Goal: Task Accomplishment & Management: Use online tool/utility

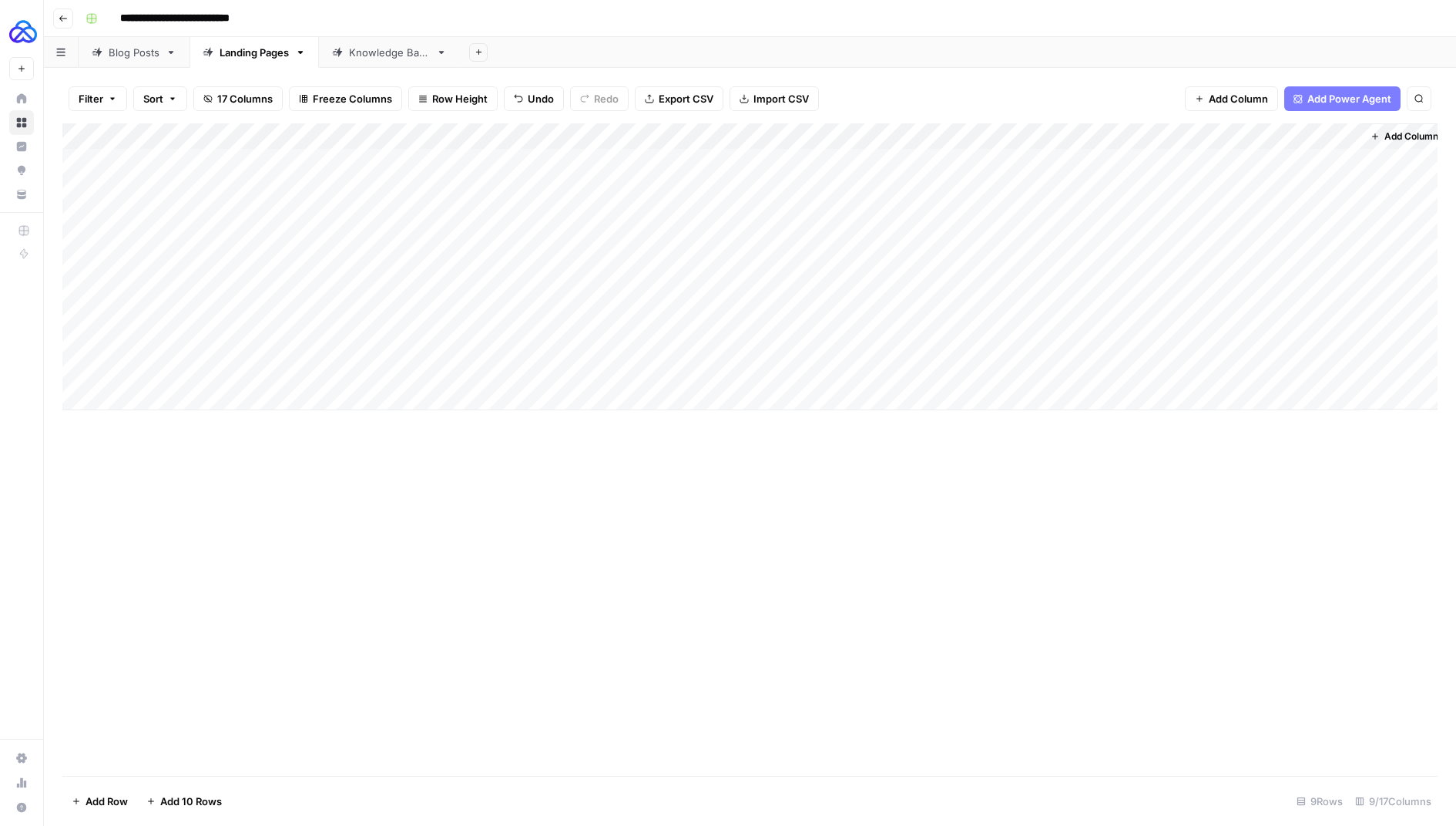
click at [255, 391] on div "Add Column" at bounding box center [750, 266] width 1375 height 287
click at [1187, 371] on div "Add Column" at bounding box center [750, 280] width 1375 height 313
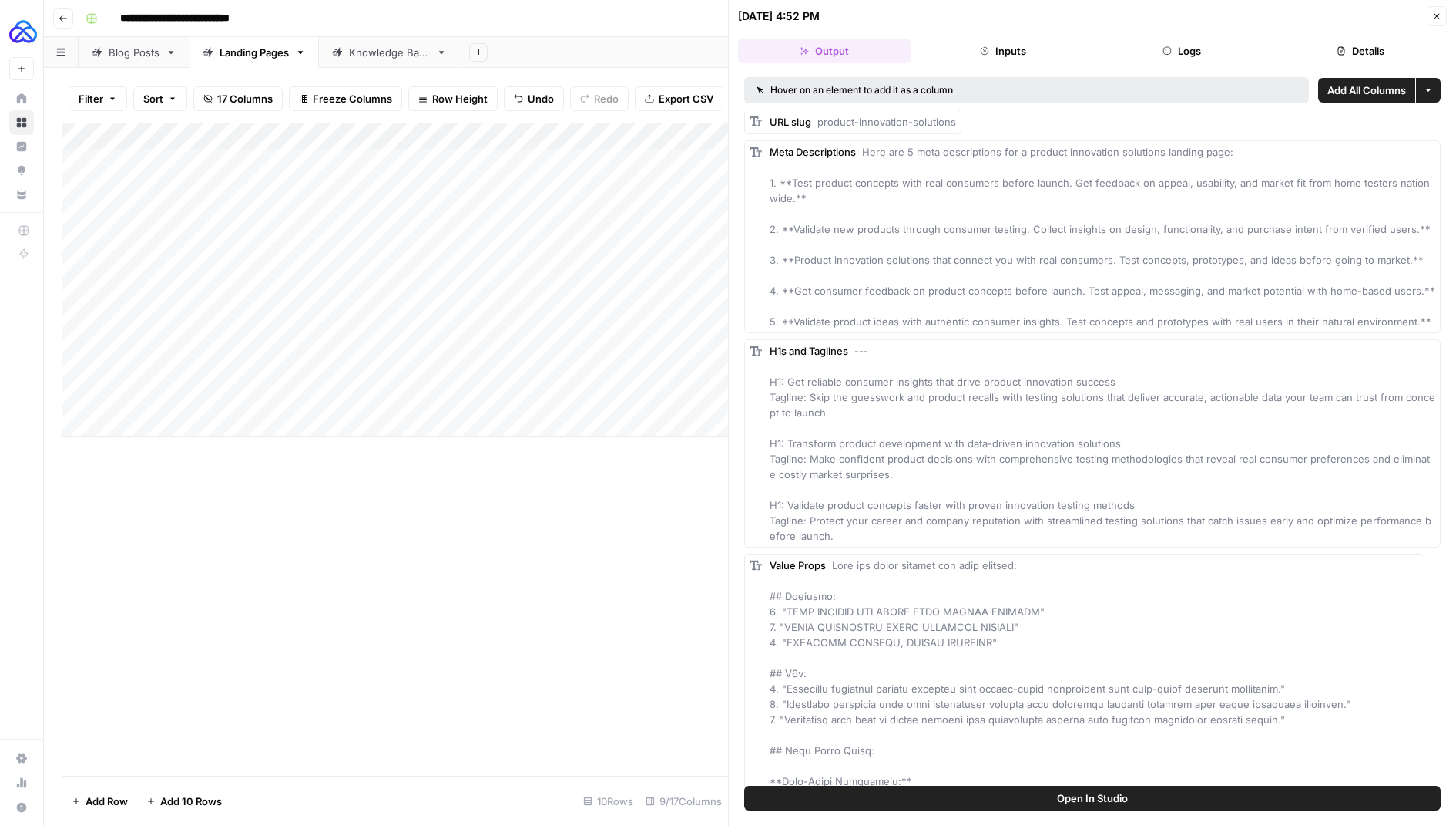
click at [1427, 15] on button "Close" at bounding box center [1436, 15] width 20 height 20
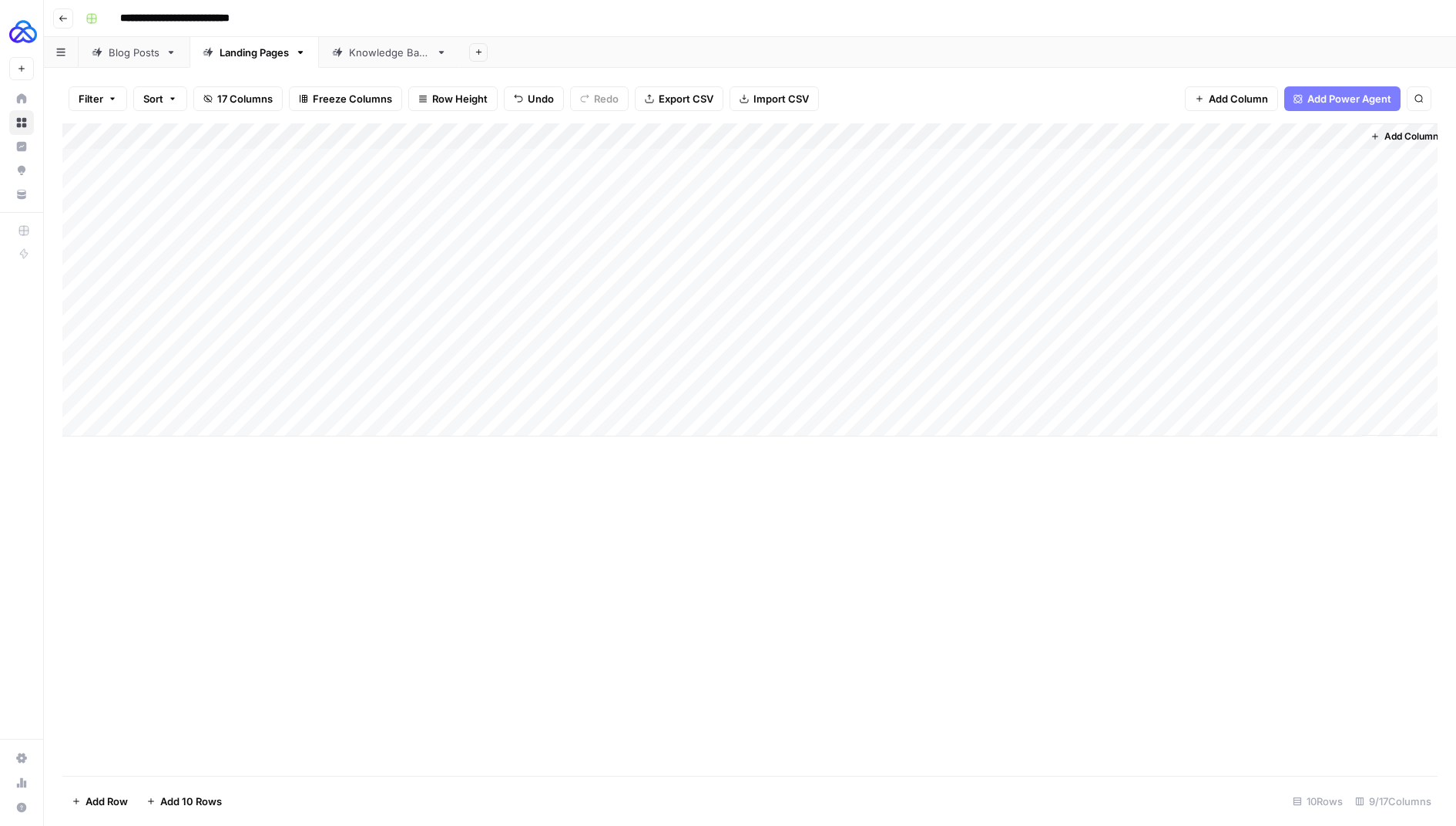
click at [274, 367] on div "Add Column" at bounding box center [750, 280] width 1375 height 313
click at [274, 367] on textarea "**********" at bounding box center [316, 372] width 247 height 22
click at [321, 583] on div "Add Column" at bounding box center [750, 449] width 1375 height 652
click at [1189, 374] on div "Add Column" at bounding box center [750, 280] width 1375 height 313
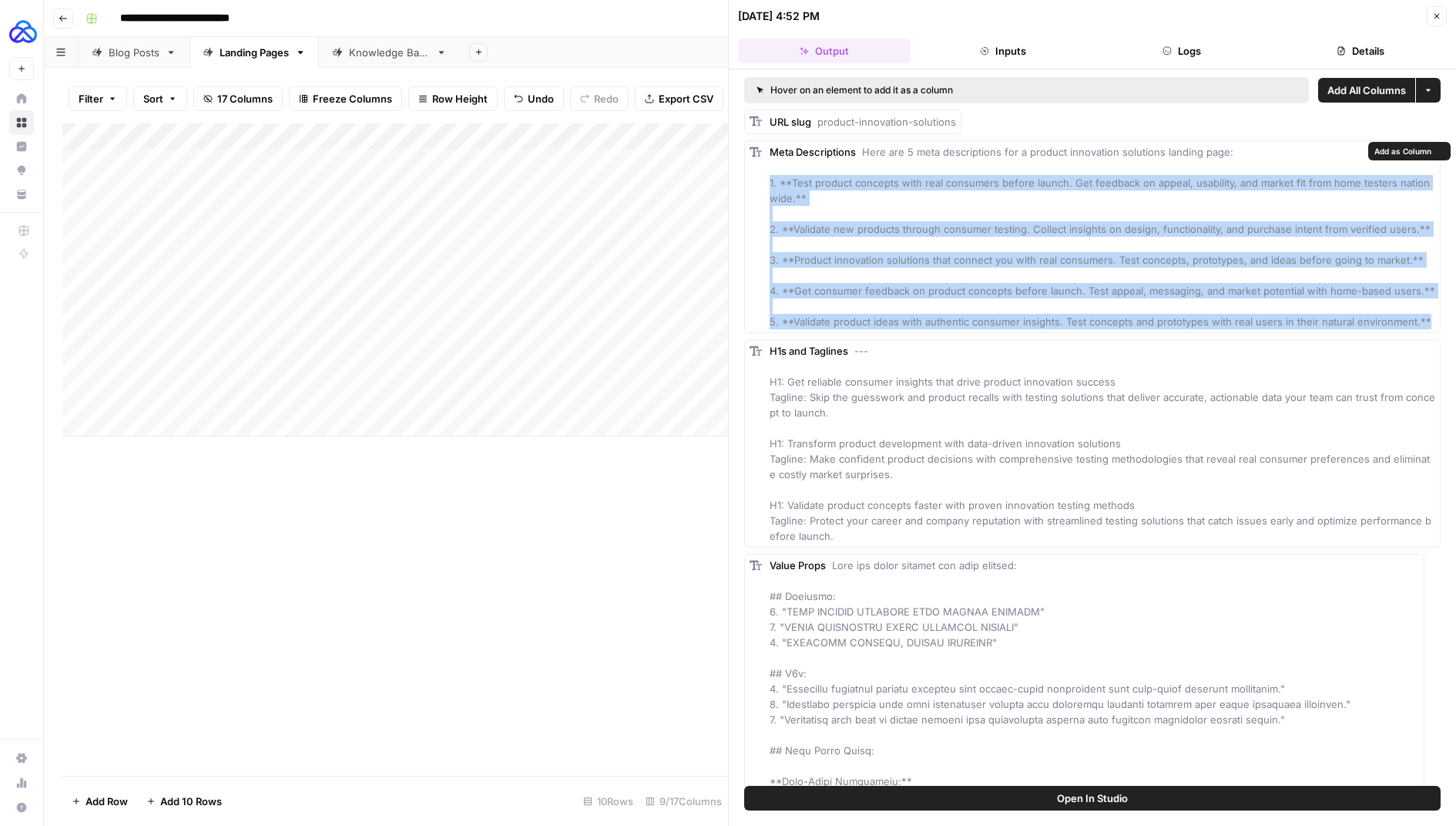
drag, startPoint x: 1422, startPoint y: 322, endPoint x: 759, endPoint y: 184, distance: 677.2
click at [759, 184] on div "Meta Descriptions Here are 5 meta descriptions for a product innovation solutio…" at bounding box center [1093, 237] width 697 height 193
copy span "1. **Test product concepts with real consumers before launch. Get feedback on a…"
click at [288, 367] on div "Add Column" at bounding box center [396, 280] width 666 height 313
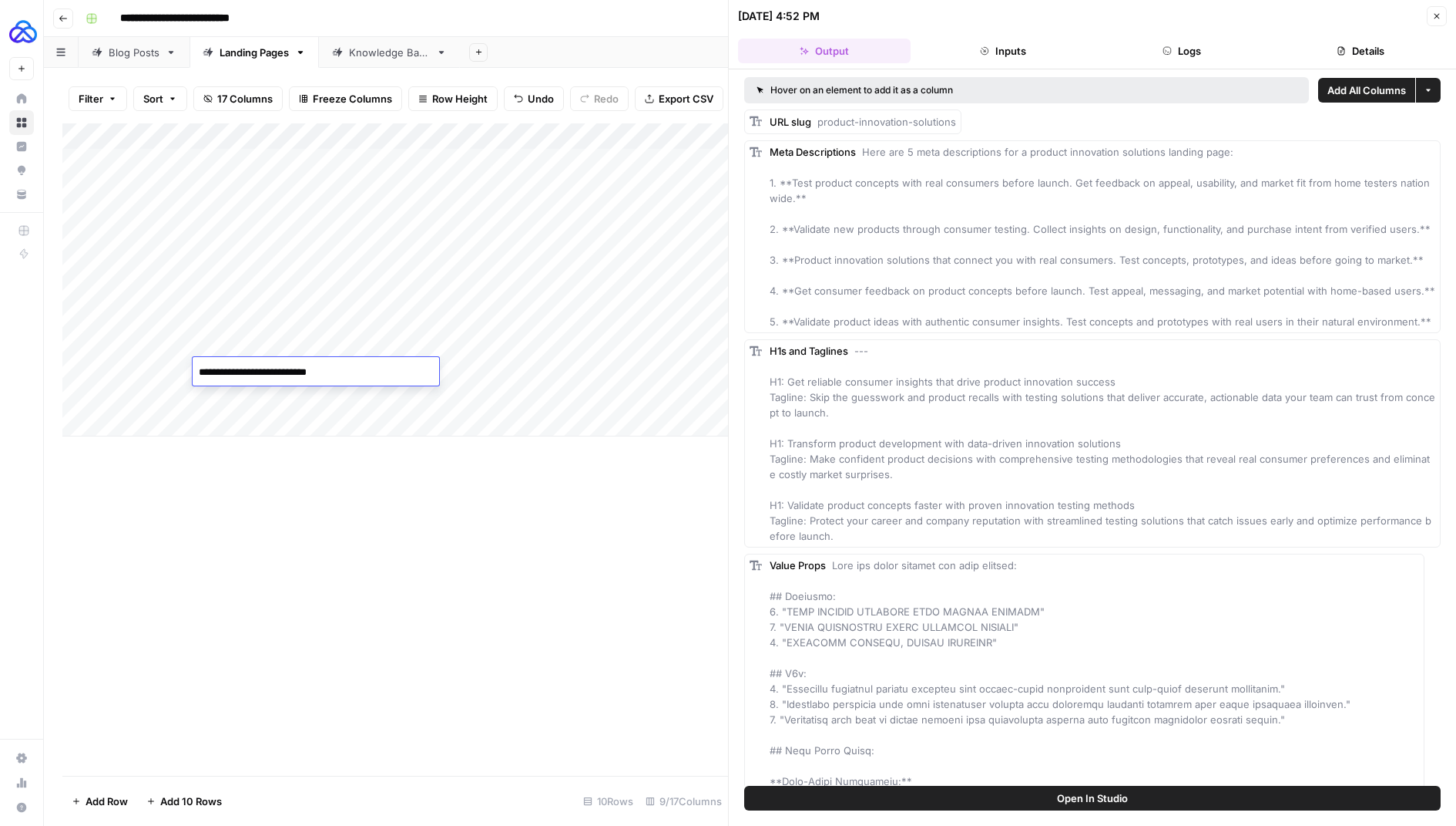
click at [288, 367] on textarea "**********" at bounding box center [316, 372] width 247 height 22
drag, startPoint x: 832, startPoint y: 564, endPoint x: 753, endPoint y: 410, distance: 173.1
click at [753, 410] on div "H1s and Taglines --- H1: Get reliable consumer insights that drive product inno…" at bounding box center [1093, 443] width 697 height 208
copy span "H1: Get reliable consumer insights that drive product innovation success Taglin…"
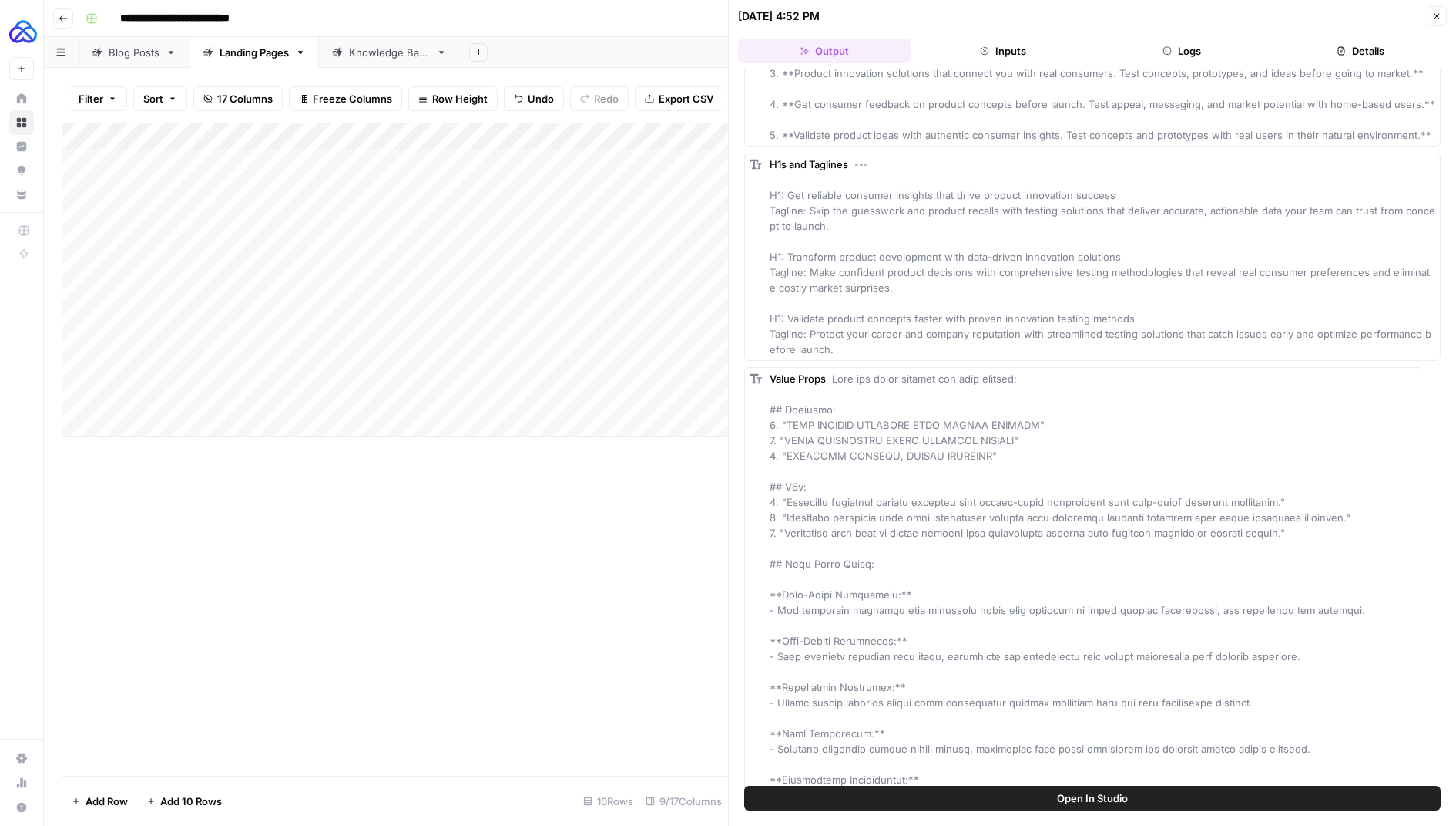
scroll to position [183, 0]
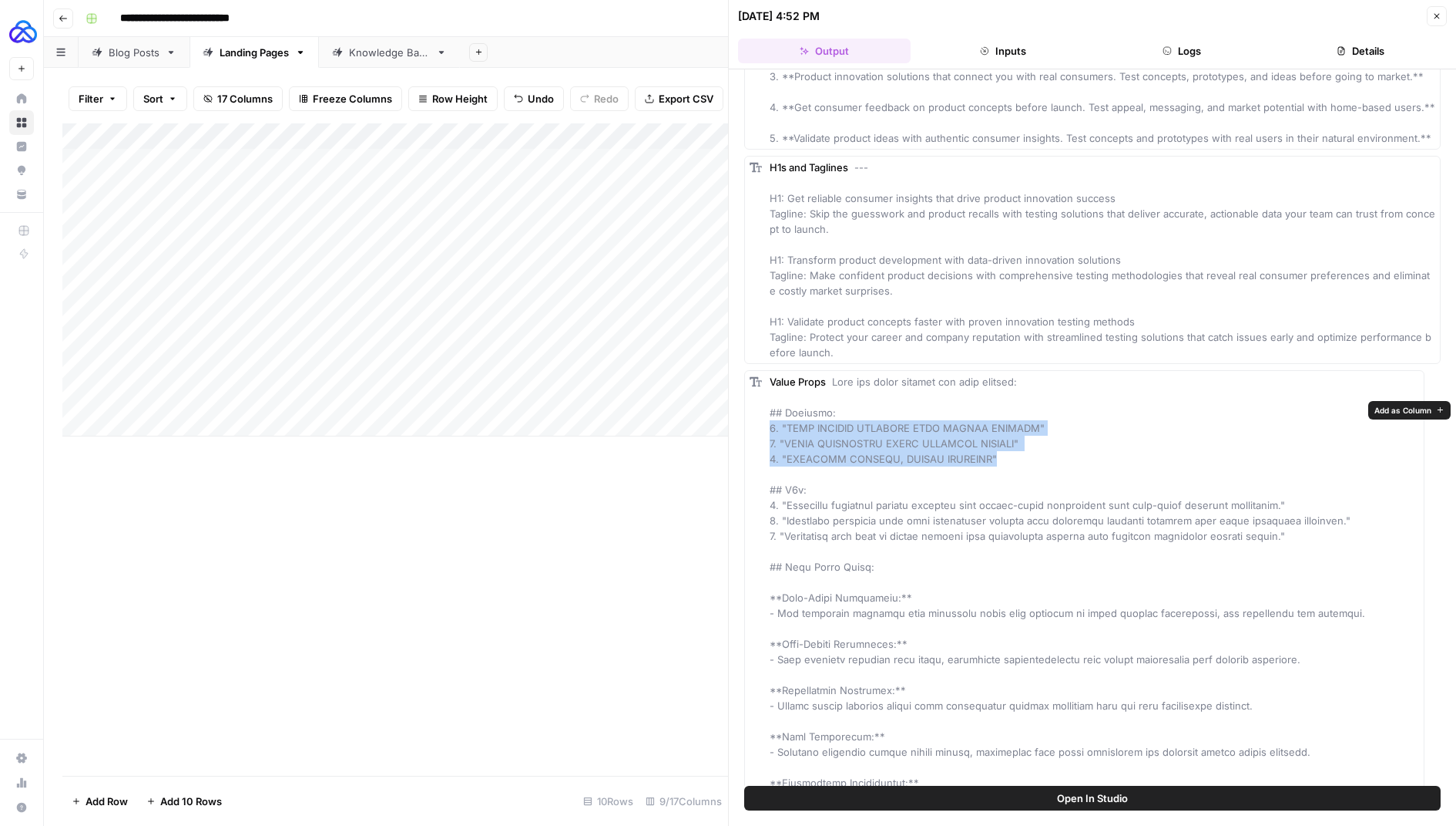
drag, startPoint x: 1011, startPoint y: 481, endPoint x: 770, endPoint y: 463, distance: 241.7
click at [770, 463] on div "Value Props" at bounding box center [1094, 590] width 649 height 432
copy span "1. "TURN PRODUCT CONCEPTS INTO MARKET WINNERS" 2. "WHERE INNOVATION MEETS CONSU…"
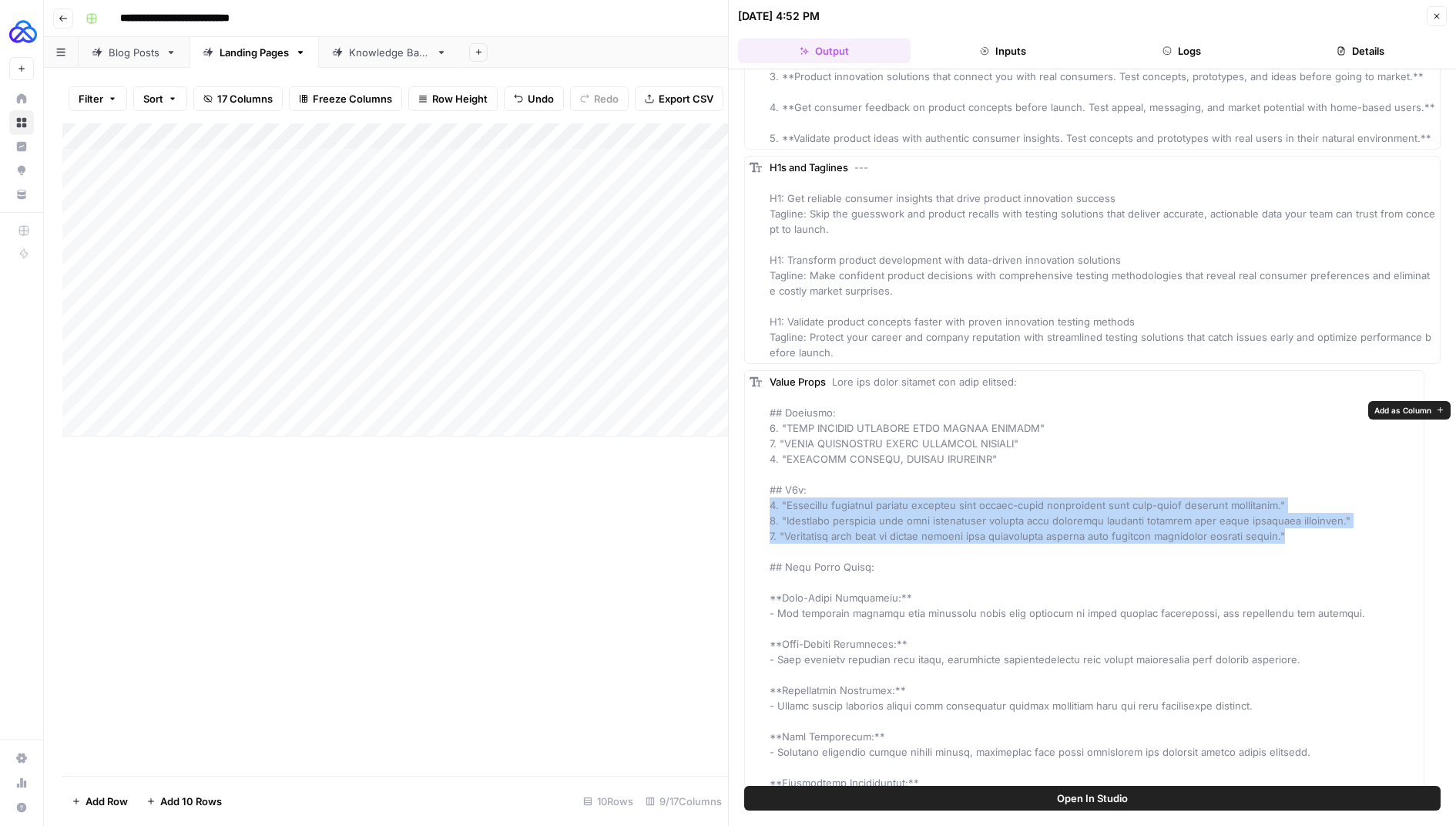
drag, startPoint x: 1277, startPoint y: 564, endPoint x: 746, endPoint y: 534, distance: 531.8
click at [746, 533] on div "Value Props" at bounding box center [1084, 589] width 680 height 440
copy span "1. "Transform uncertain product concepts into market-ready innovations with rea…"
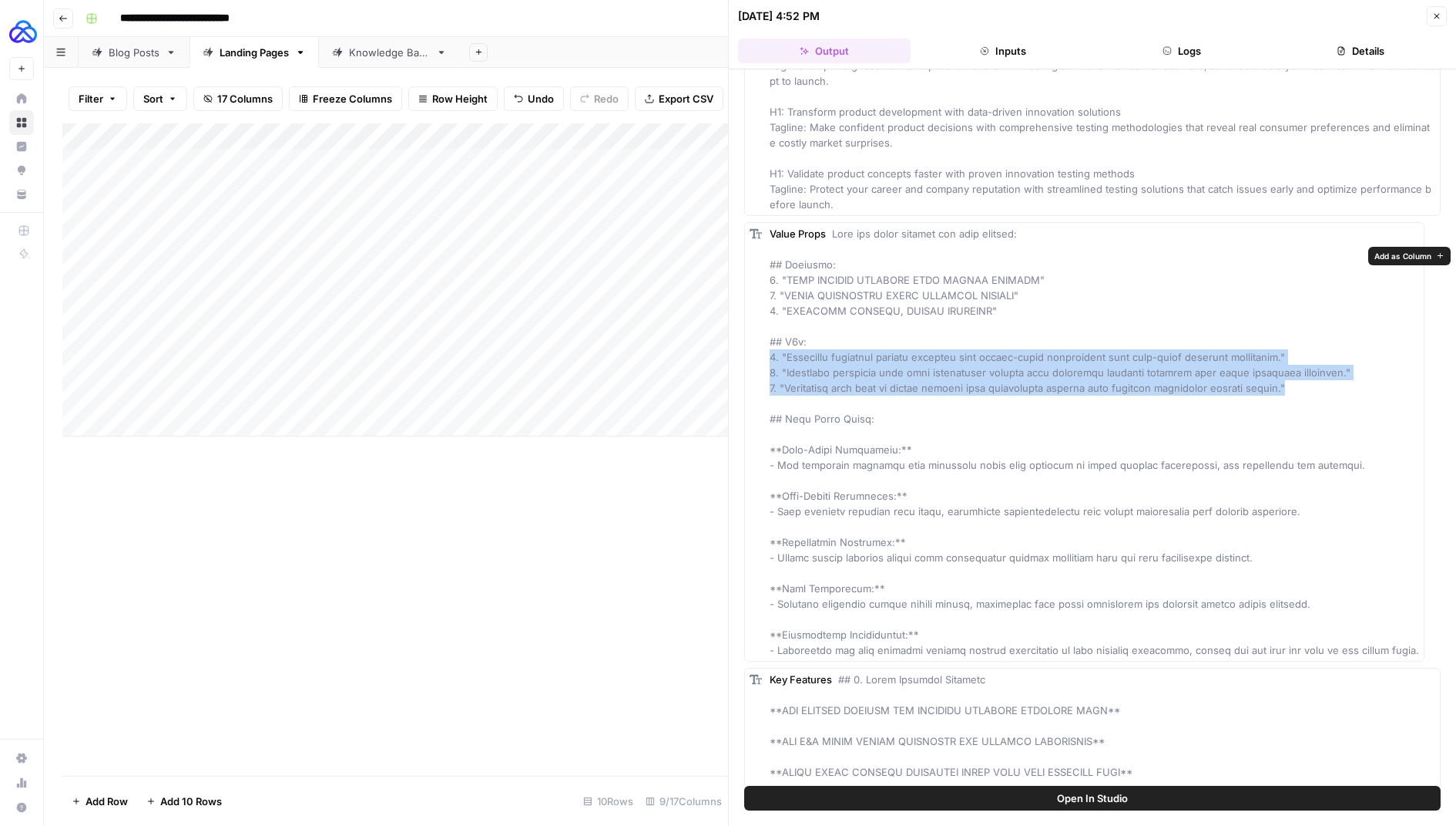
scroll to position [339, 0]
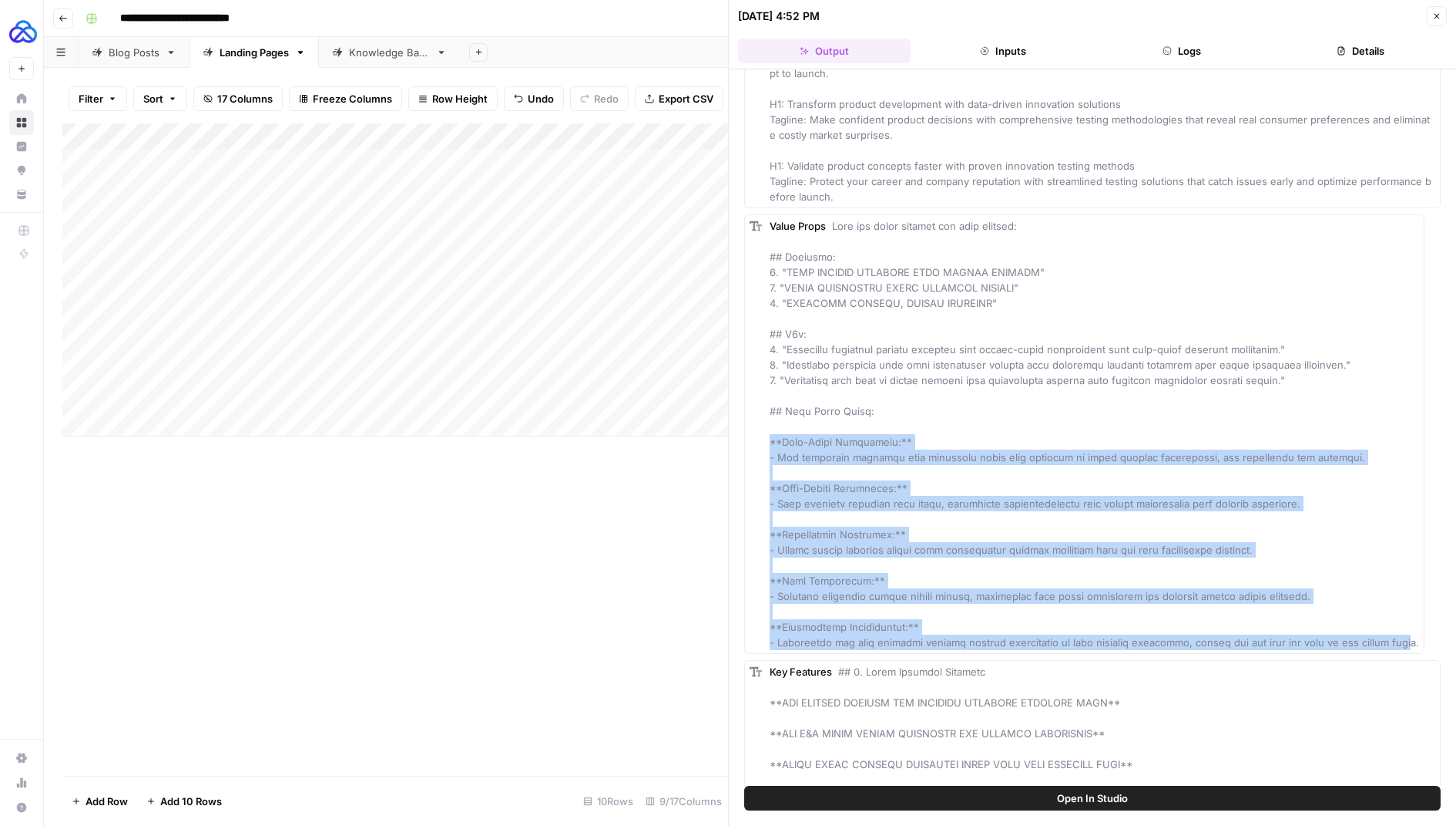
drag, startPoint x: 766, startPoint y: 465, endPoint x: 1456, endPoint y: 674, distance: 721.0
click at [1456, 675] on div "Hover on an element to add it as a column Add All Columns More options URL slug…" at bounding box center [1093, 428] width 728 height 716
drag, startPoint x: 786, startPoint y: 684, endPoint x: 754, endPoint y: 465, distance: 221.3
click at [754, 465] on div "Value Props" at bounding box center [1084, 434] width 680 height 440
copy span "**Real-World Validation:** - Get authentic feedback from consumers using your p…"
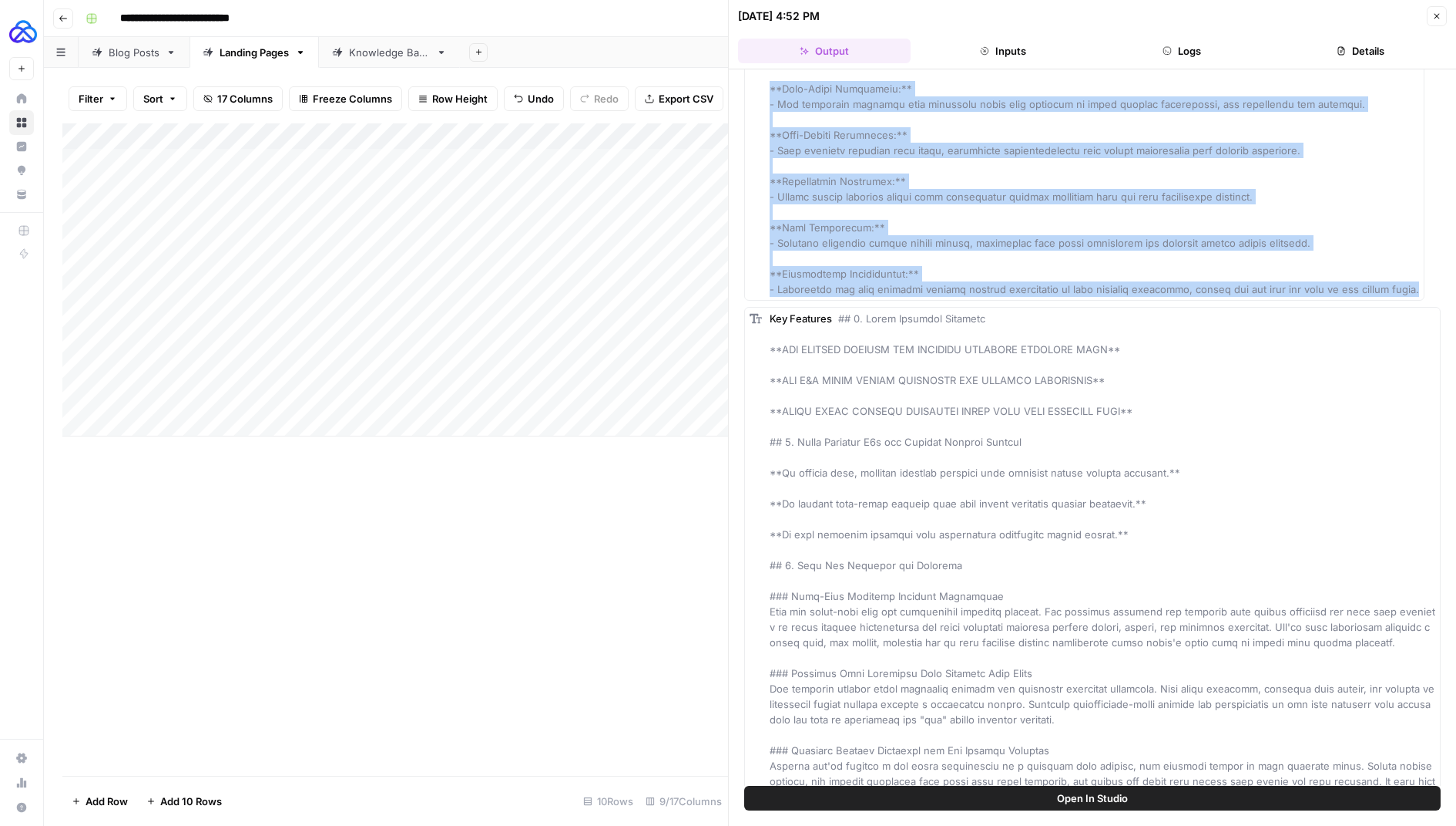
scroll to position [749, 0]
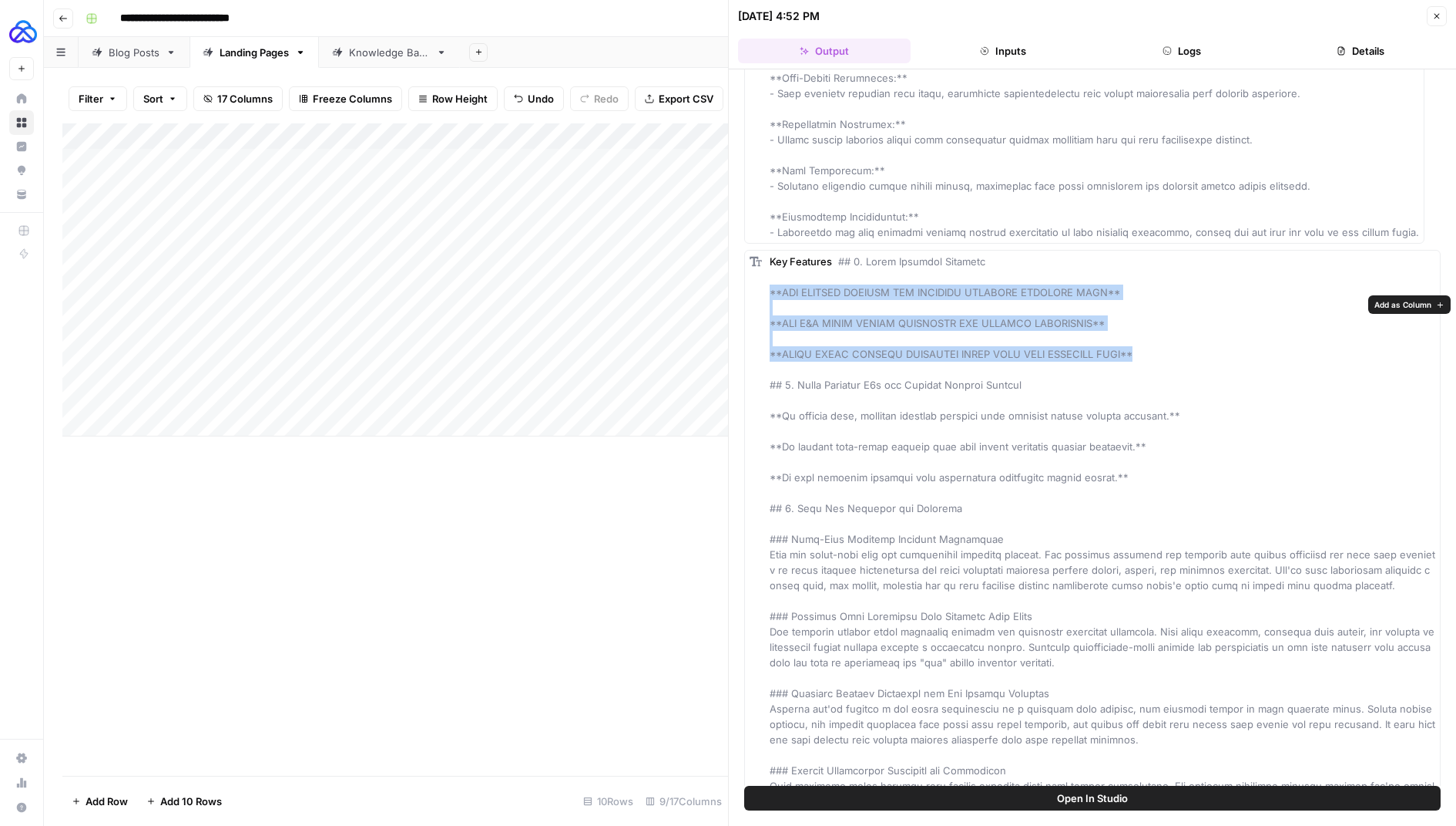
drag, startPoint x: 1158, startPoint y: 397, endPoint x: 764, endPoint y: 338, distance: 398.4
click at [764, 338] on div "Key Features" at bounding box center [1093, 577] width 697 height 656
copy span "**HOW PRODUCT LEADERS GET RELIABLE CONSUMER INSIGHTS FAST** **WHY R&D TEAMS CHO…"
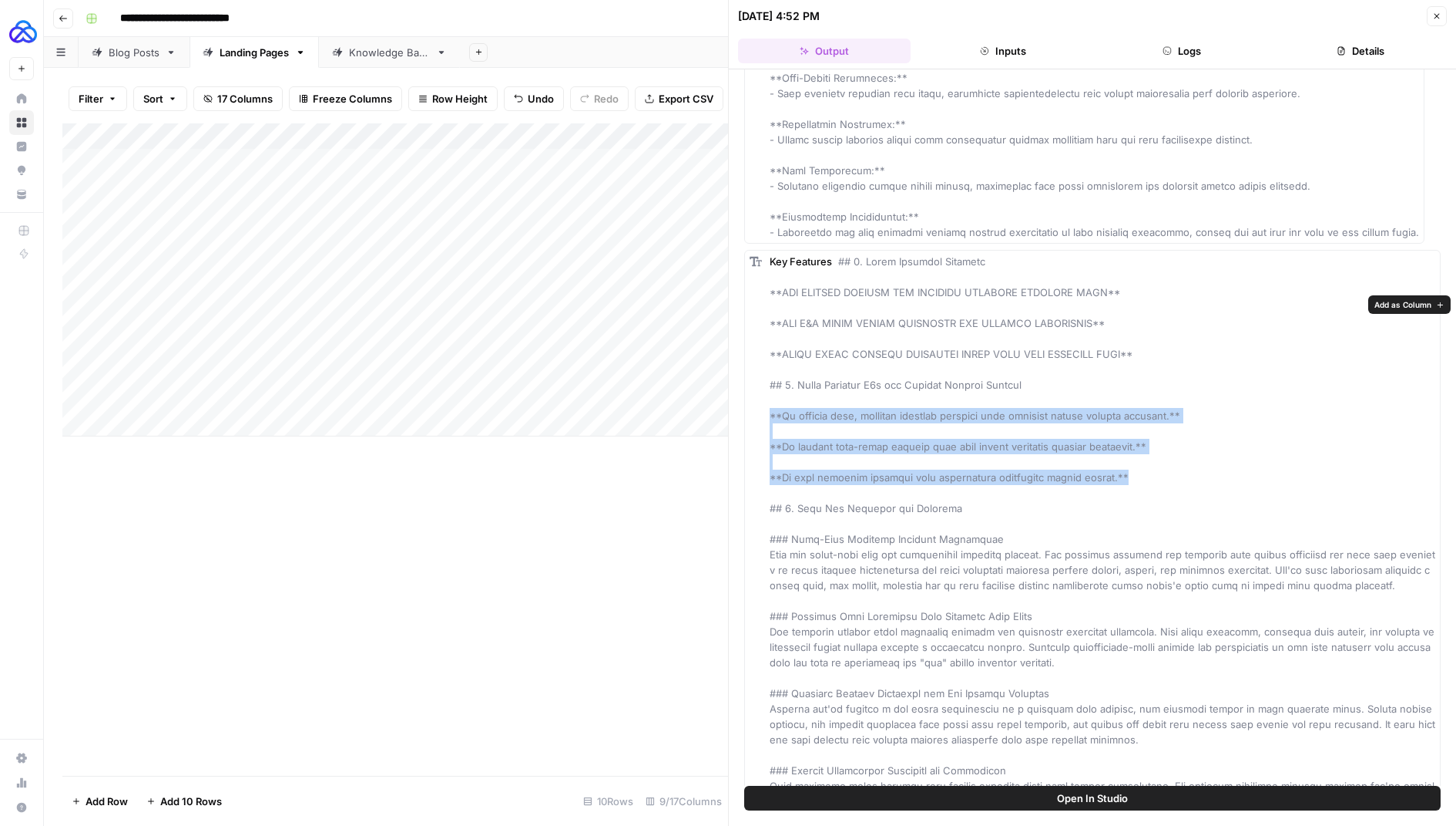
drag, startPoint x: 1133, startPoint y: 519, endPoint x: 766, endPoint y: 454, distance: 372.7
click at [766, 454] on div "Key Features" at bounding box center [1093, 577] width 697 height 656
copy span "**We deliver fast, reliable consumer feedback that prevents costly product fail…"
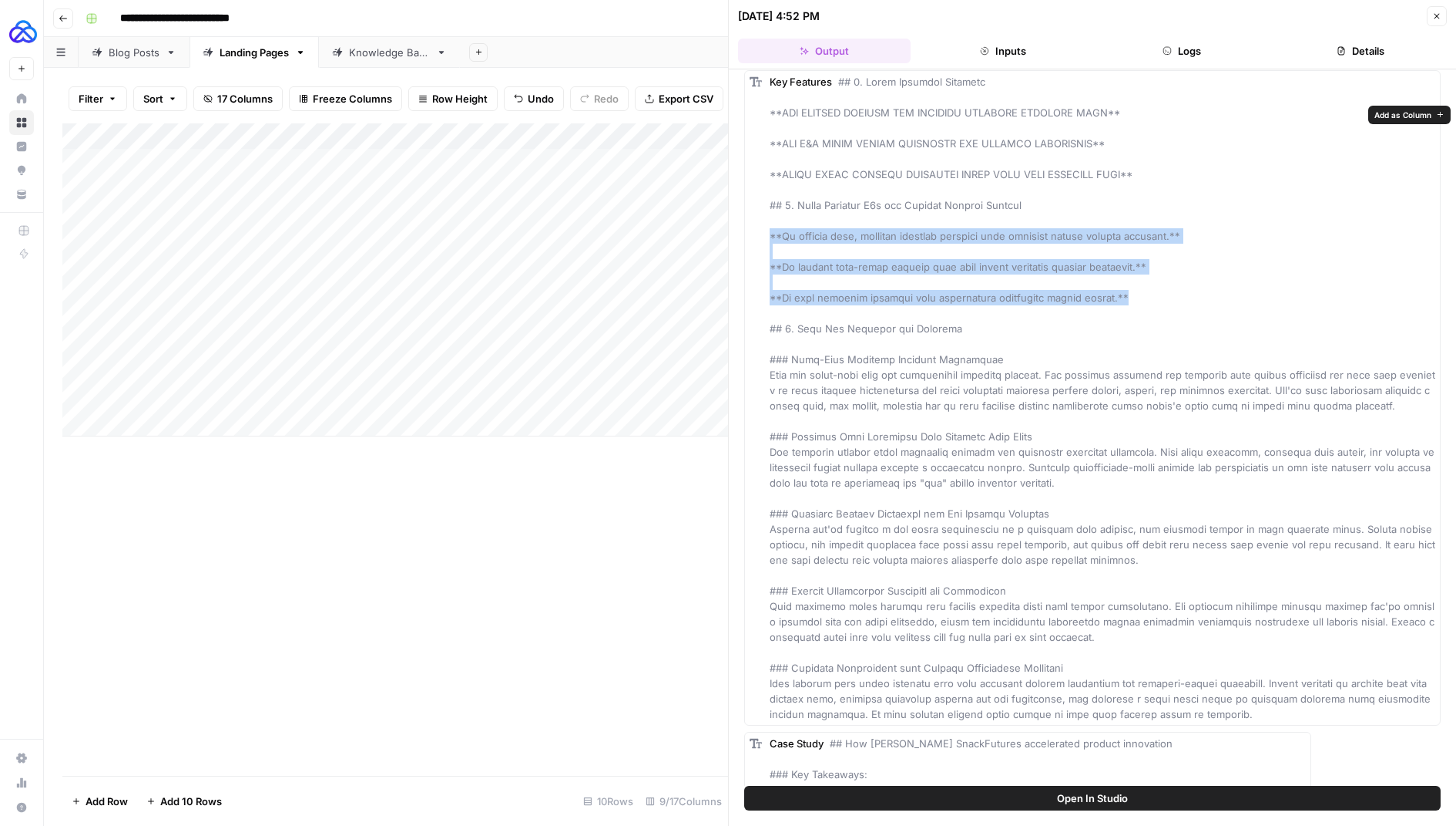
scroll to position [973, 0]
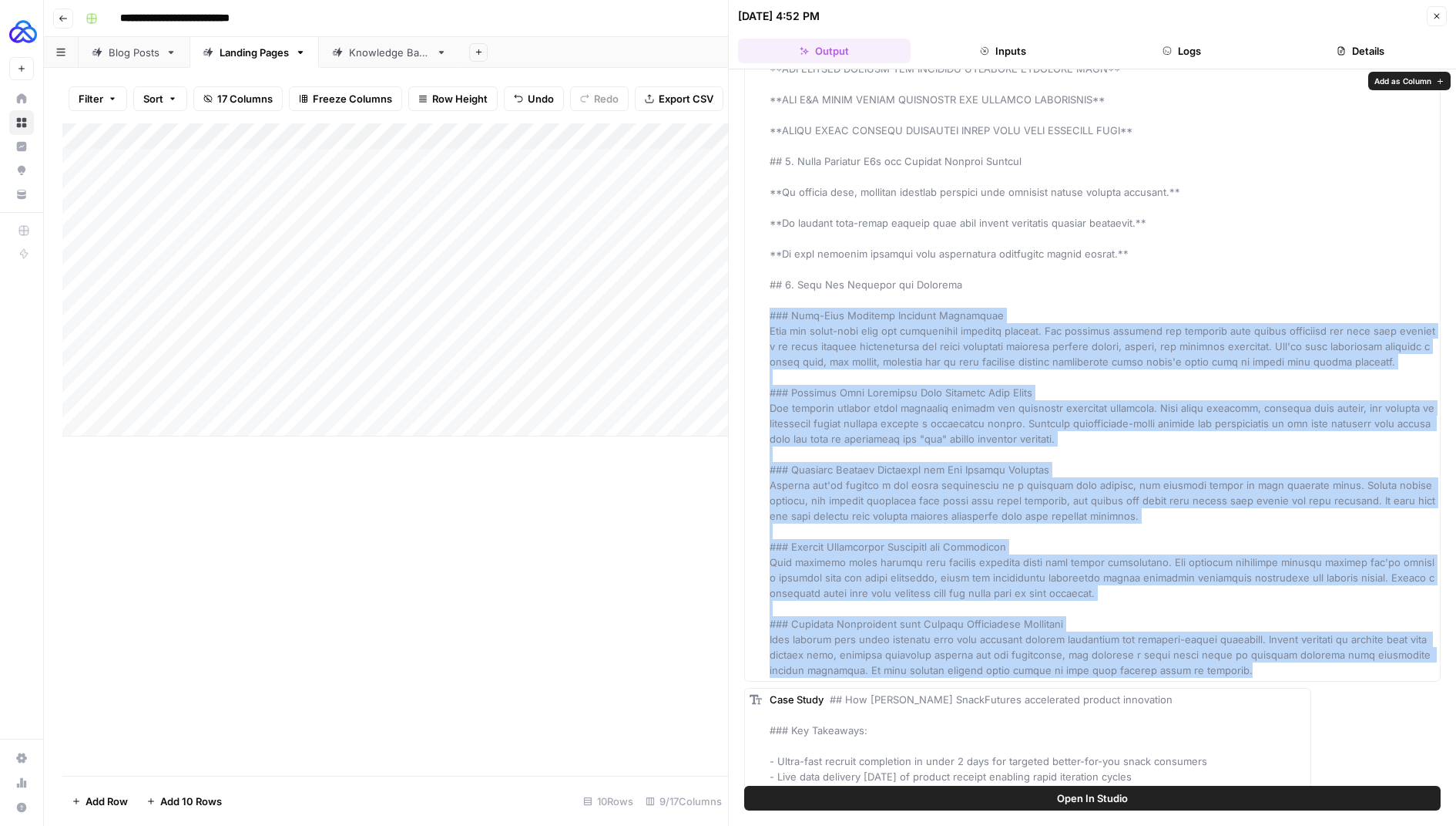
drag, startPoint x: 766, startPoint y: 360, endPoint x: 1174, endPoint y: 715, distance: 540.8
click at [1174, 681] on div "Key Features" at bounding box center [1093, 354] width 697 height 656
copy span "### Real-Time Consumer Feedback Collection Skip the weeks-long wait for traditi…"
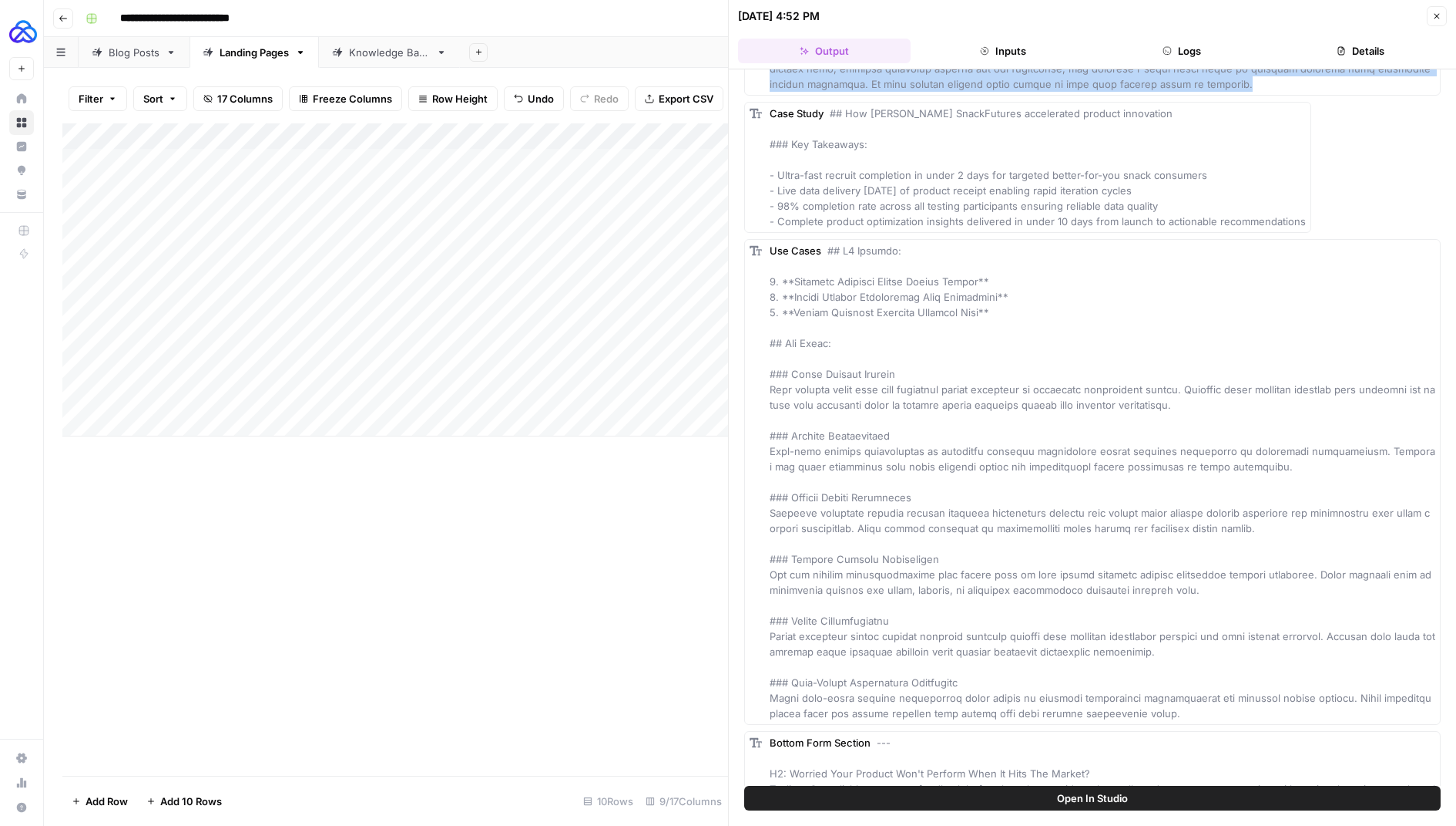
scroll to position [1597, 0]
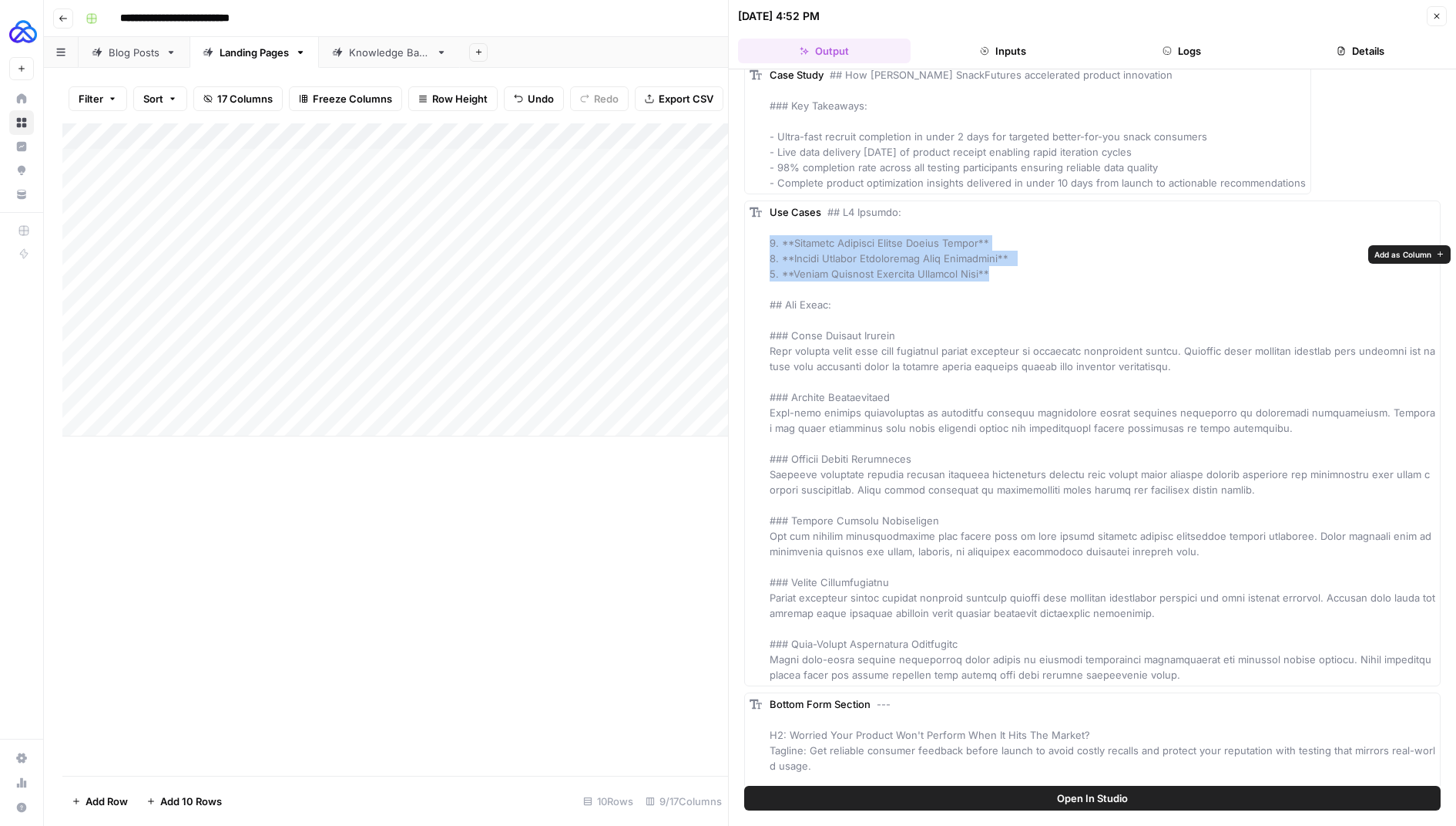
drag, startPoint x: 1015, startPoint y: 315, endPoint x: 766, endPoint y: 287, distance: 250.6
click at [766, 287] on div "Use Cases" at bounding box center [1093, 443] width 697 height 485
copy span "1. **Validate Products Before Market Launch** 2. **Reduce Product Development R…"
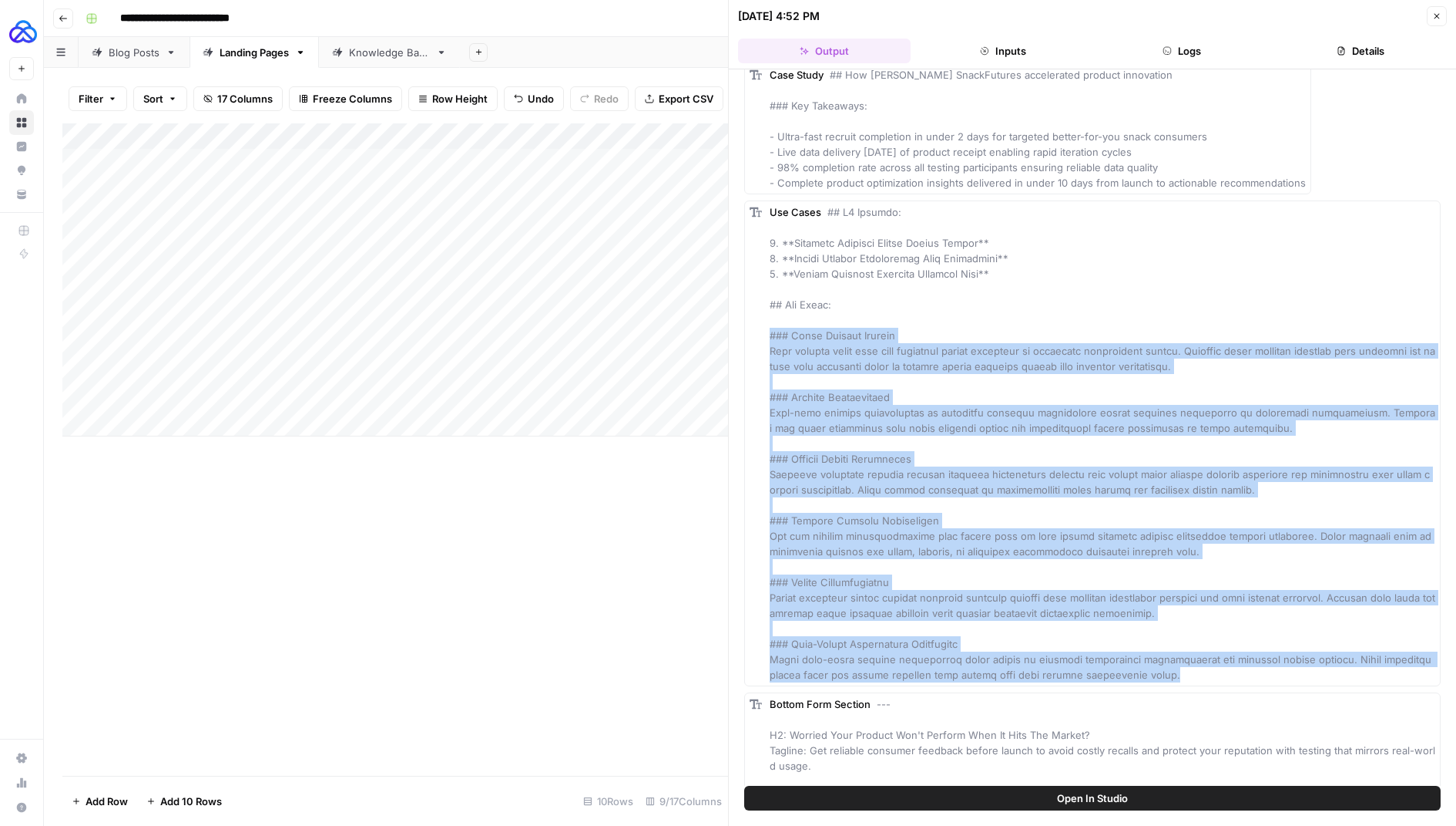
drag, startPoint x: 768, startPoint y: 376, endPoint x: 1132, endPoint y: 718, distance: 499.5
click at [1133, 686] on div "Use Cases" at bounding box center [1093, 443] width 697 height 485
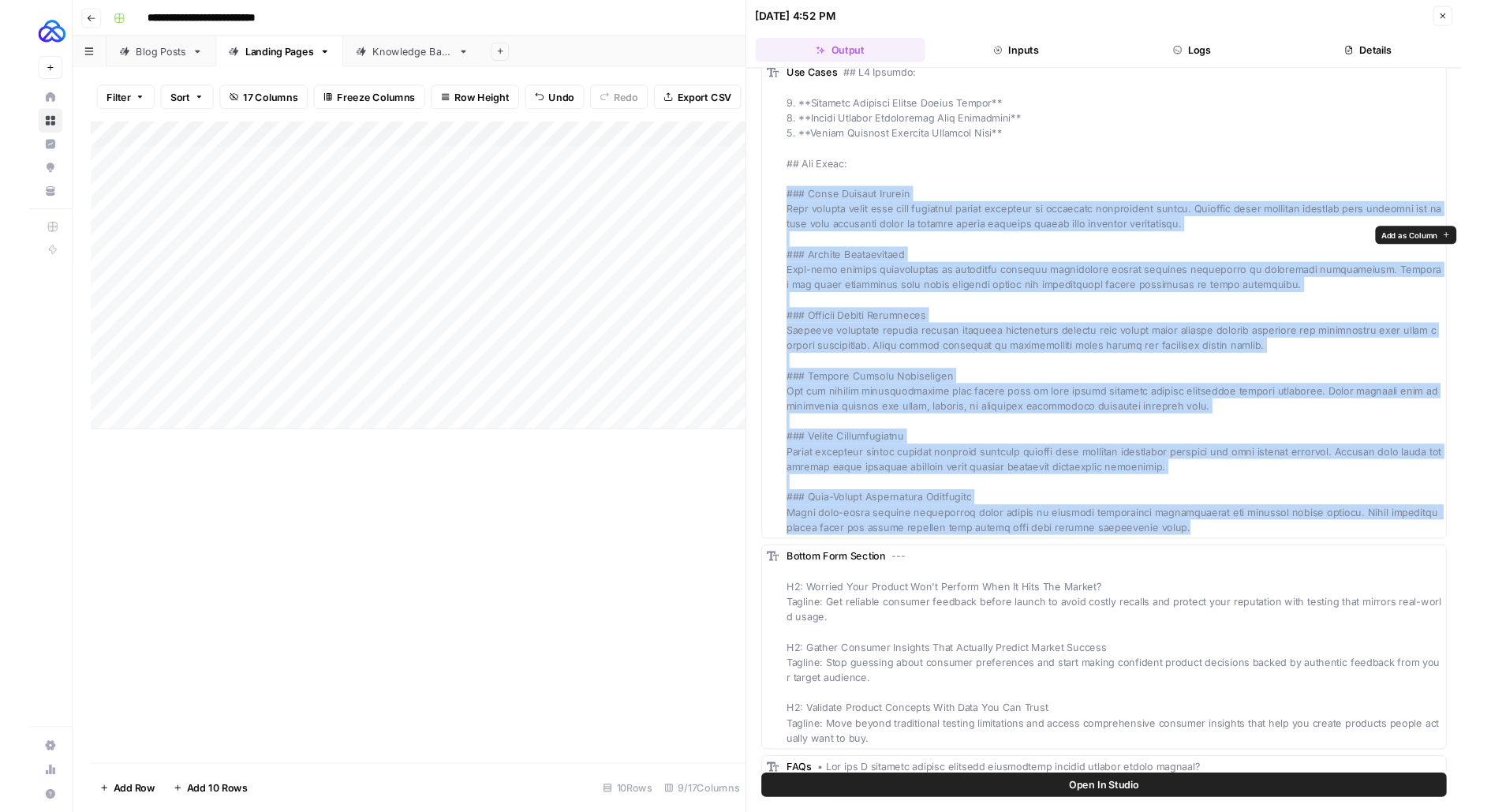
scroll to position [1777, 0]
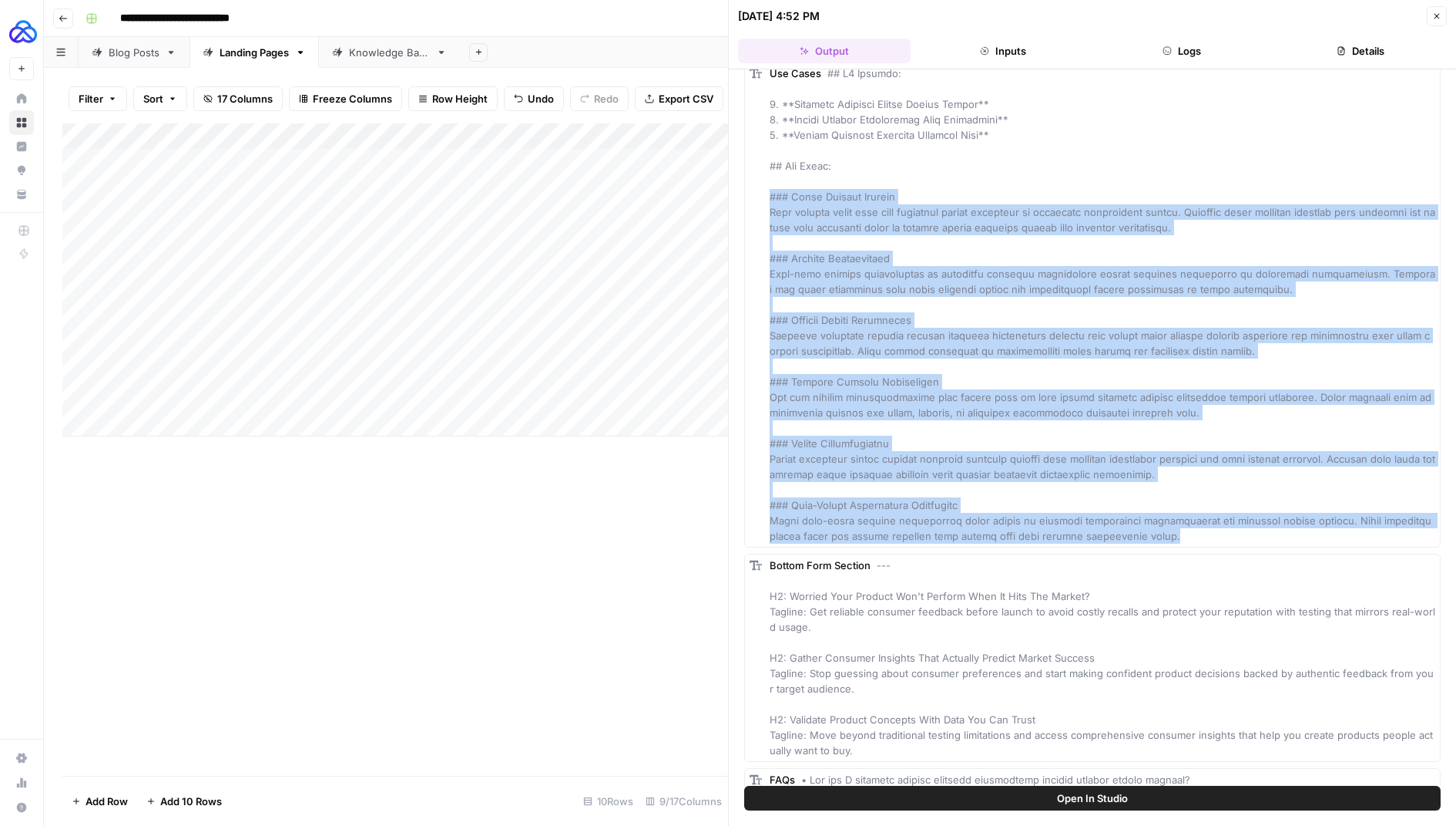
copy span "### Early Concept Testing Test product ideas with real consumers before investi…"
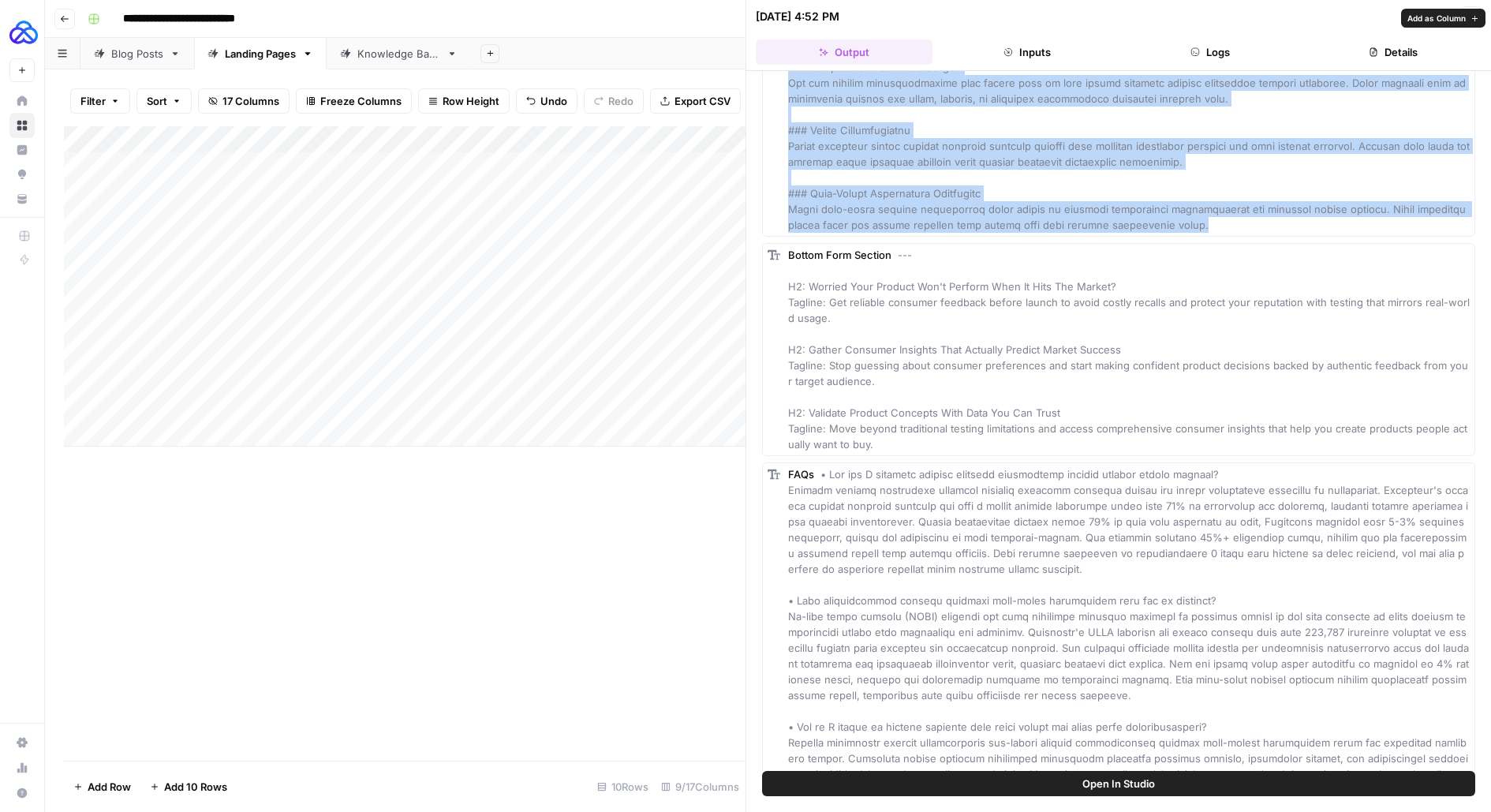
scroll to position [2099, 0]
drag, startPoint x: 890, startPoint y: 520, endPoint x: 786, endPoint y: 367, distance: 185.0
click at [786, 365] on div "Bottom Form Section --- H2: Worried Your Product Won't Perform When It Hits The…" at bounding box center [1119, 351] width 713 height 213
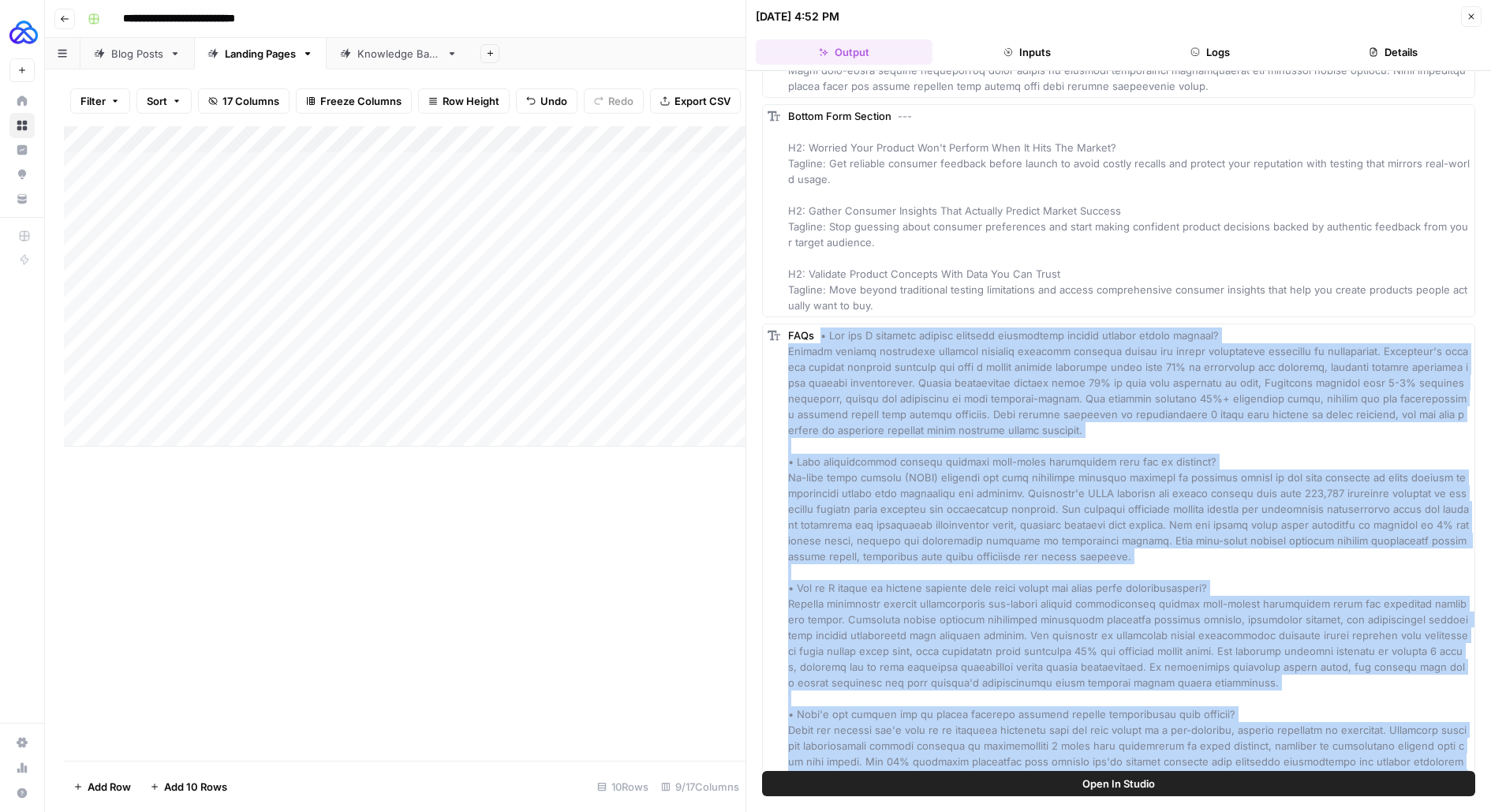
scroll to position [3159, 0]
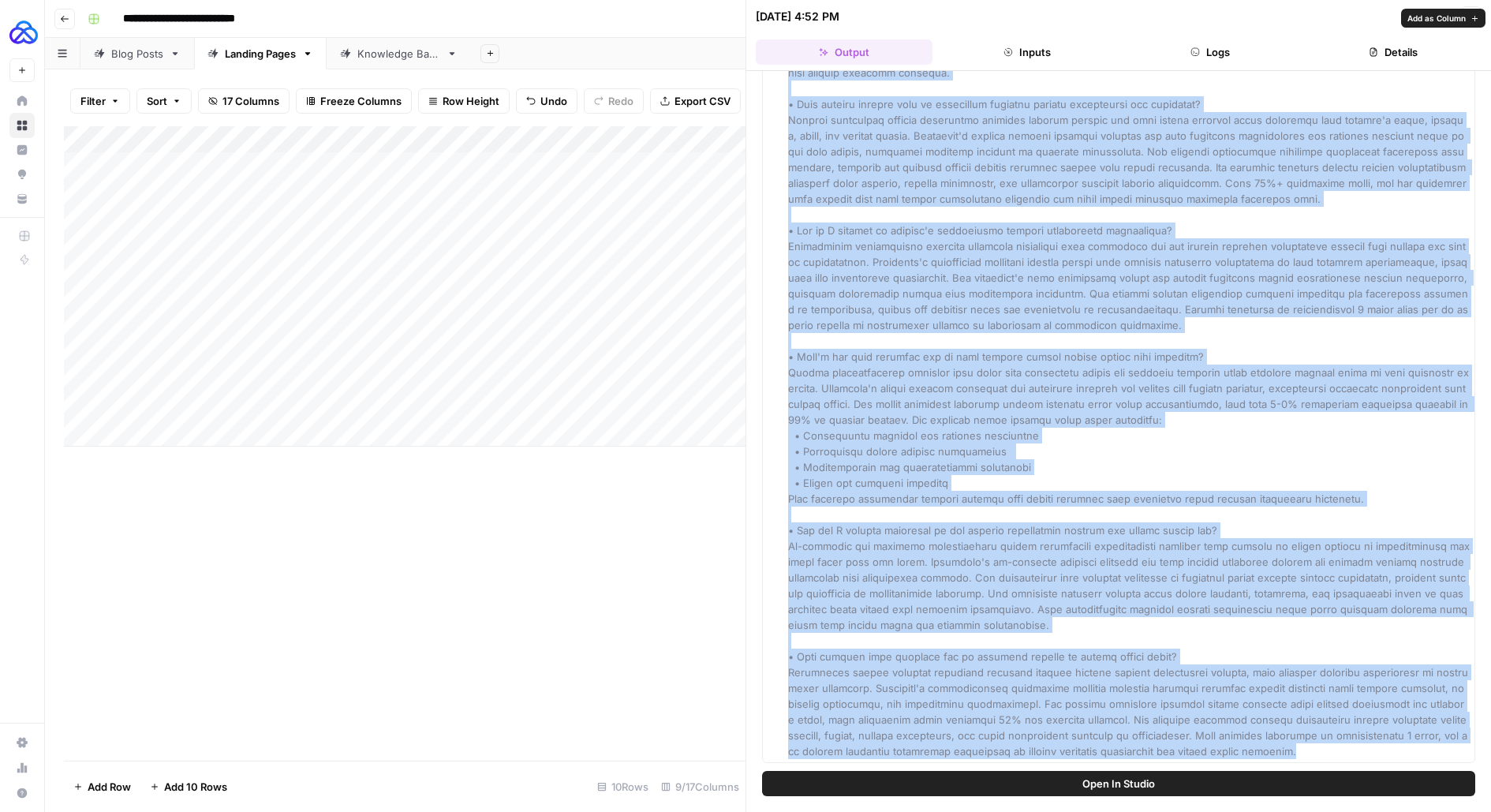
drag, startPoint x: 821, startPoint y: 409, endPoint x: 1261, endPoint y: 758, distance: 561.6
click at [1261, 758] on div "FAQs" at bounding box center [1129, 112] width 682 height 1294
